Goal: Task Accomplishment & Management: Use online tool/utility

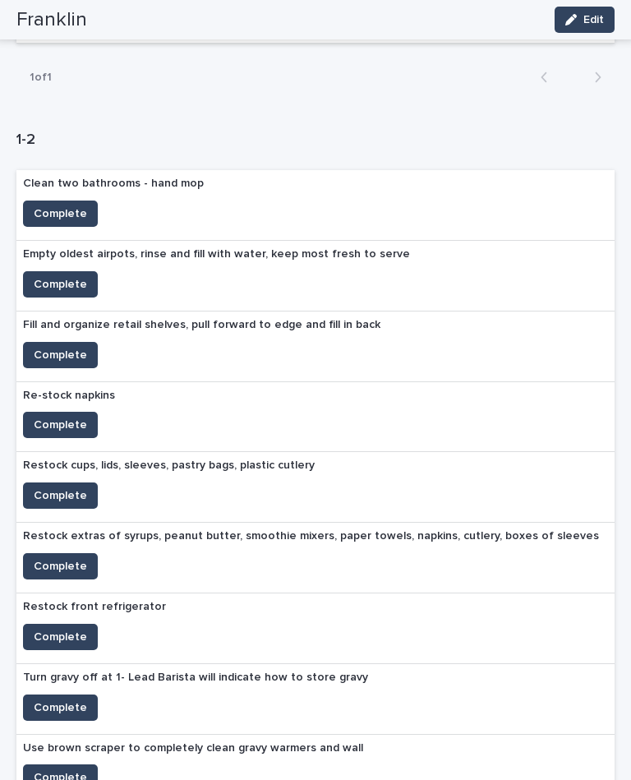
scroll to position [502, 0]
click at [72, 412] on button "Complete" at bounding box center [60, 425] width 75 height 26
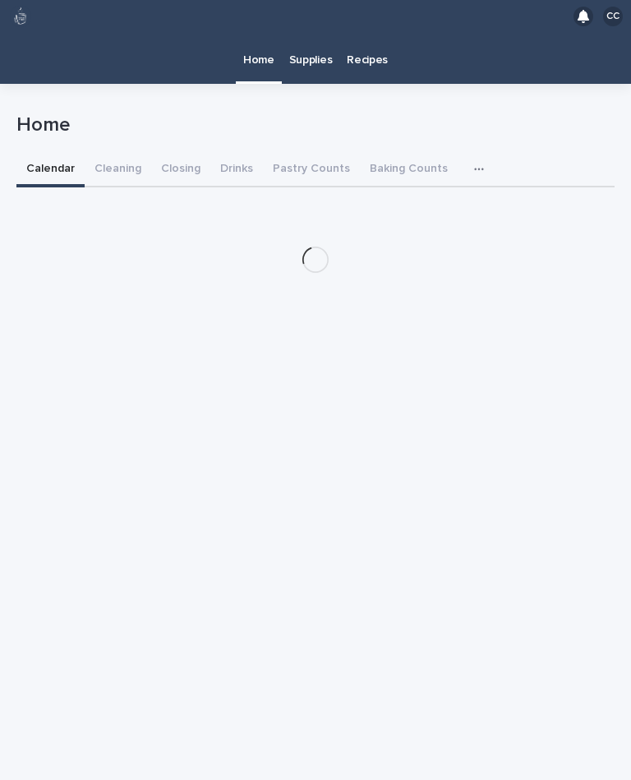
scroll to position [30, 0]
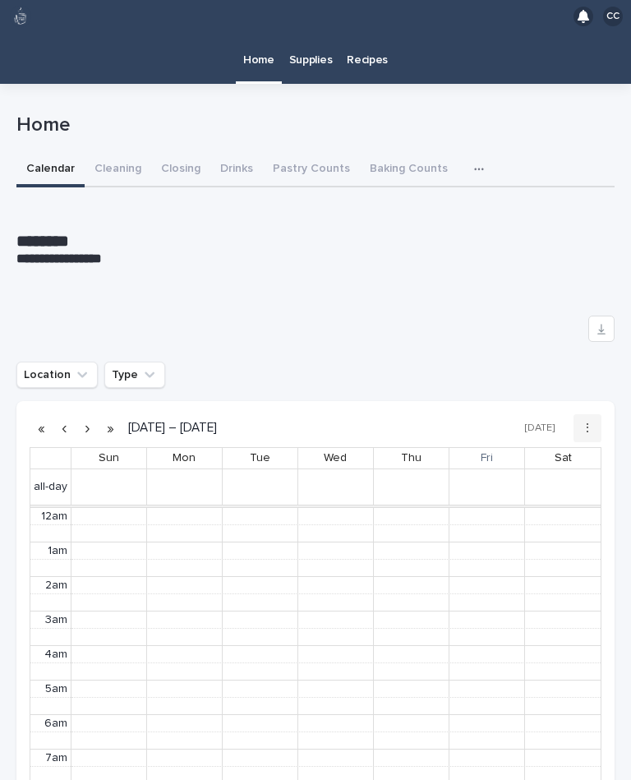
scroll to position [208, 0]
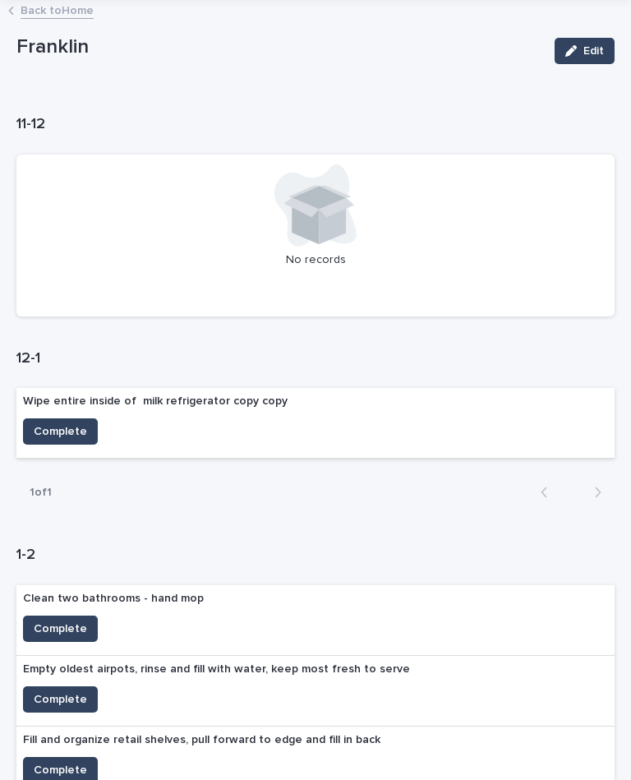
scroll to position [97, 0]
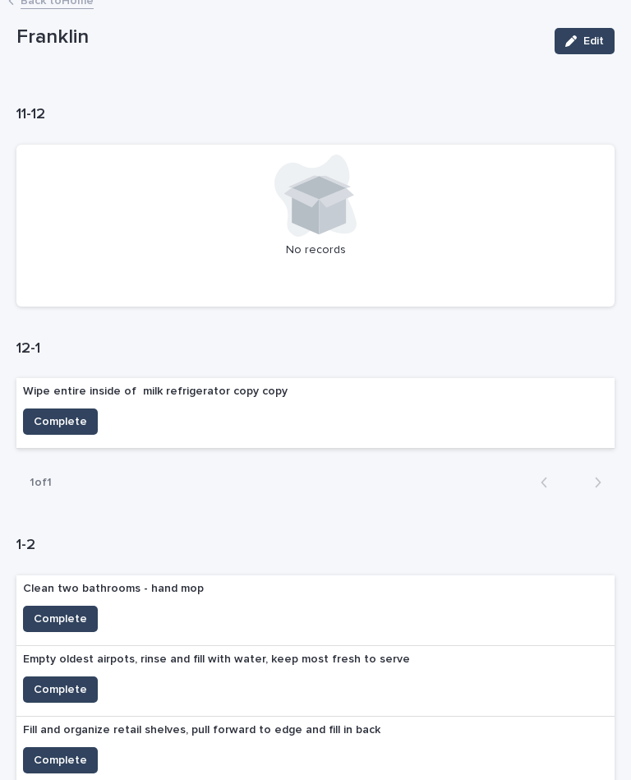
click at [67, 418] on span "Complete" at bounding box center [60, 421] width 53 height 16
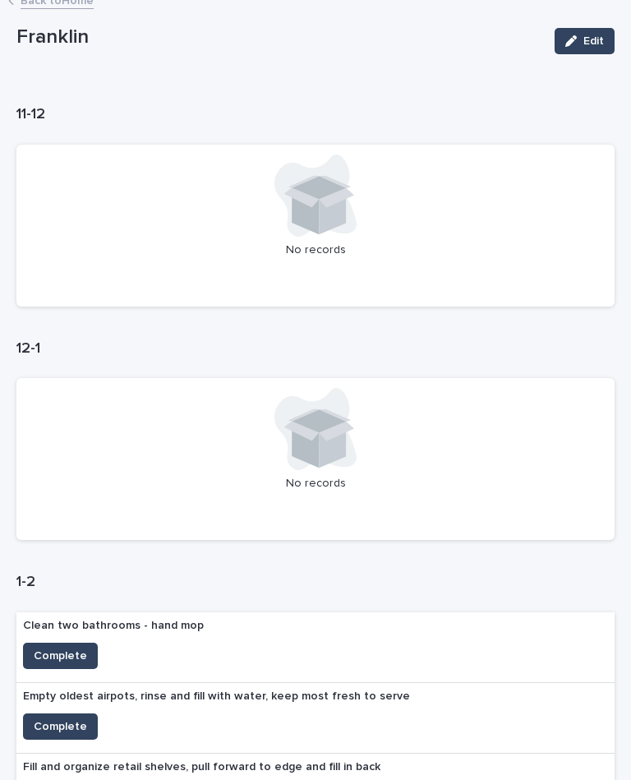
scroll to position [127, 0]
